Goal: Find specific page/section: Find specific page/section

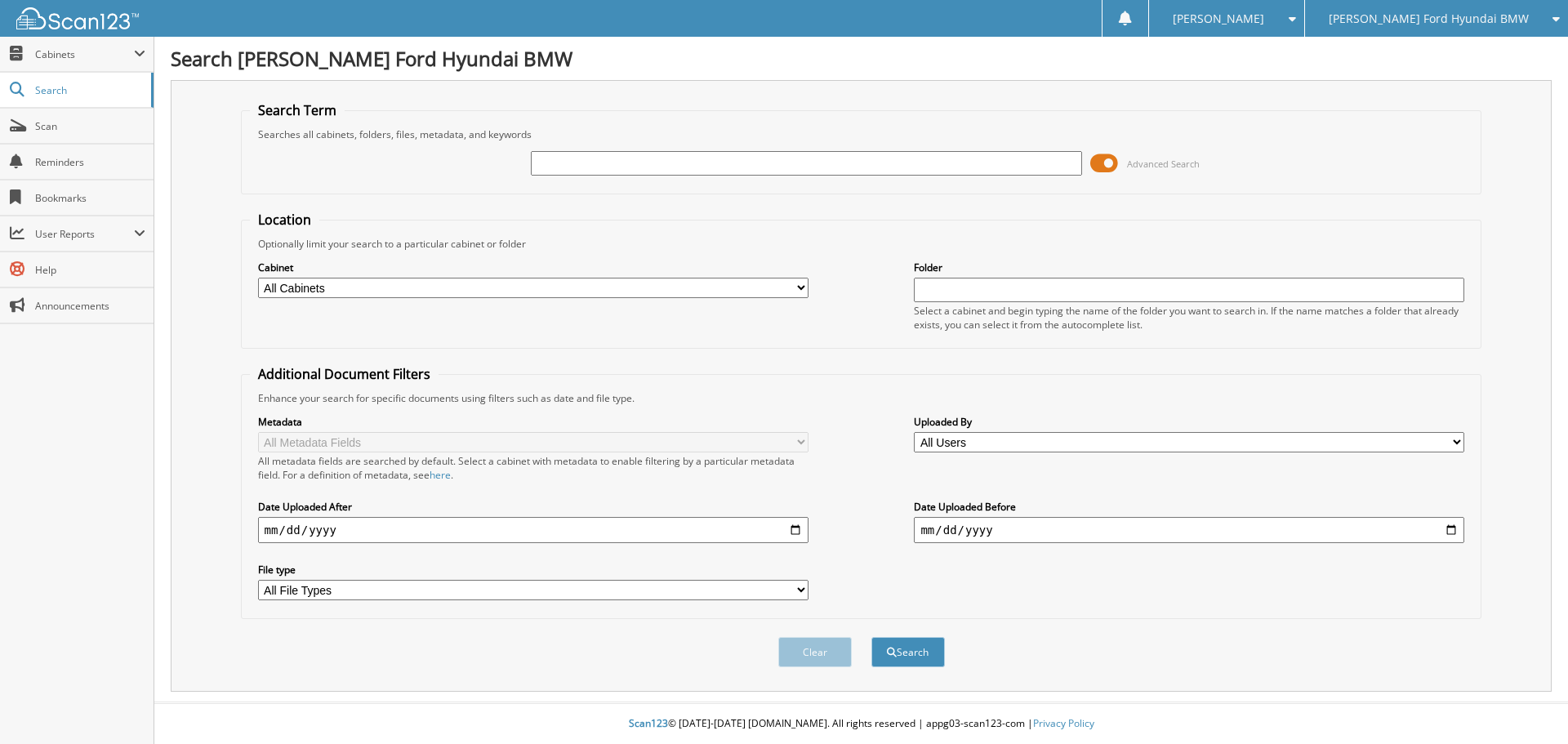
click at [75, 21] on img at bounding box center [77, 18] width 122 height 22
type input "1C4PJMCB6KD288120"
click at [885, 645] on button "Search" at bounding box center [908, 652] width 74 height 30
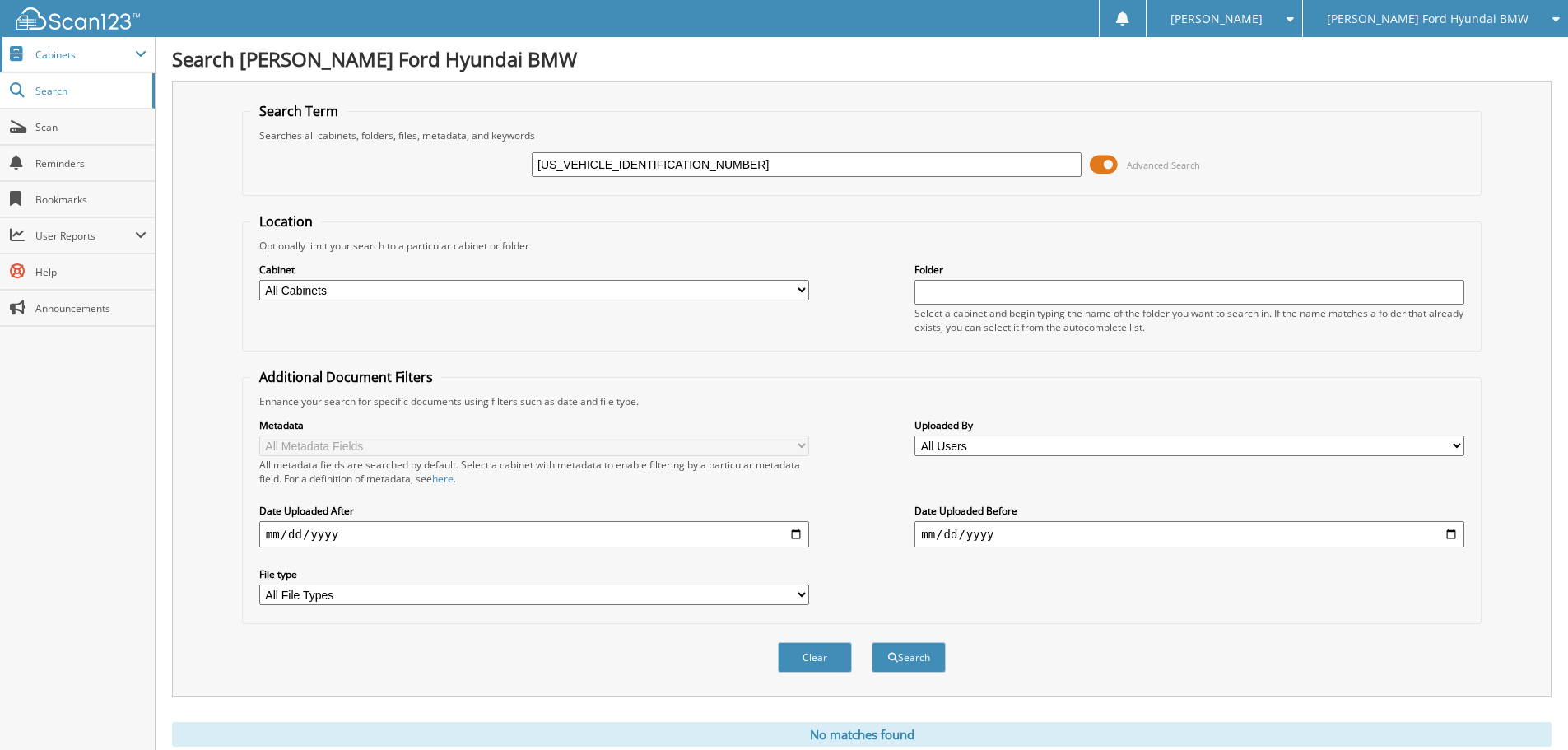
click at [87, 58] on span "Cabinets" at bounding box center [85, 54] width 99 height 14
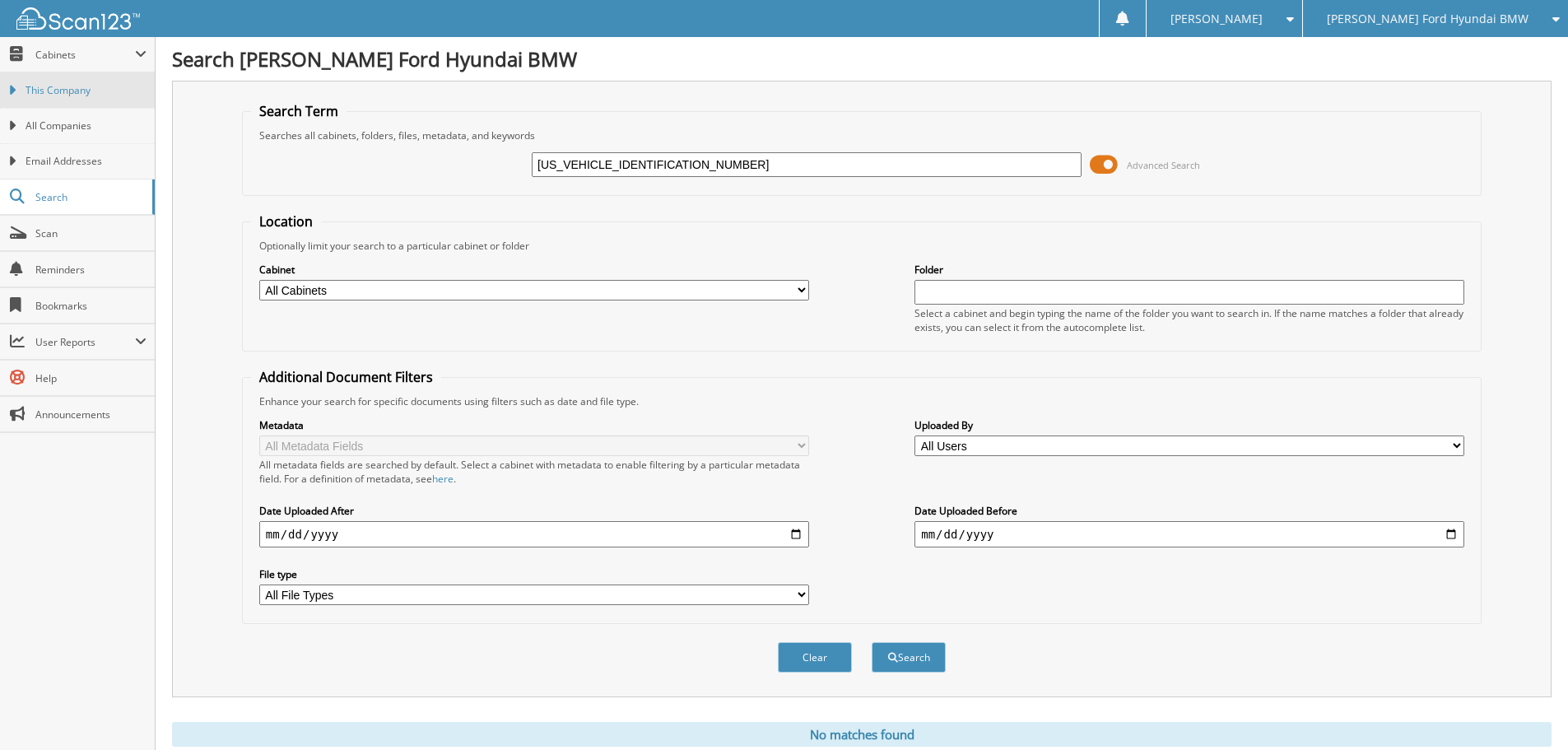
click at [81, 88] on span "This Company" at bounding box center [86, 91] width 121 height 15
